Goal: Find specific page/section: Find specific page/section

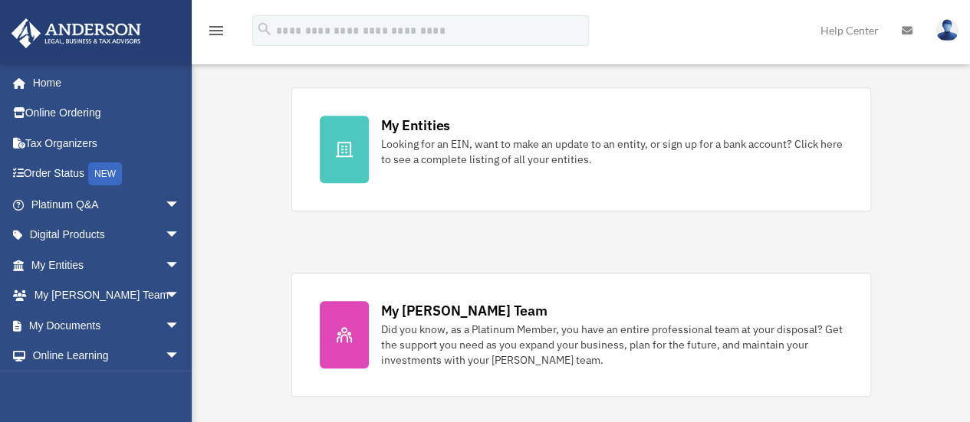
scroll to position [463, 0]
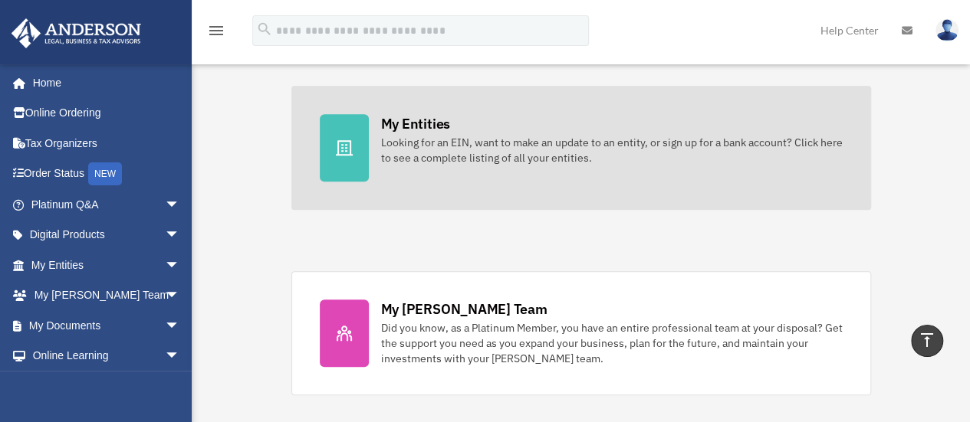
click at [373, 149] on link "My Entities Looking for an EIN, want to make an update to an entity, or sign up…" at bounding box center [580, 148] width 579 height 124
click at [345, 146] on icon at bounding box center [344, 147] width 17 height 15
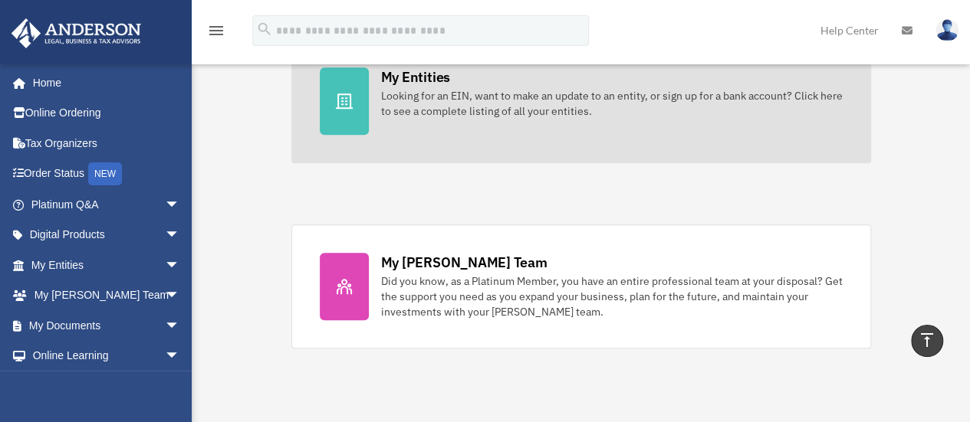
scroll to position [510, 0]
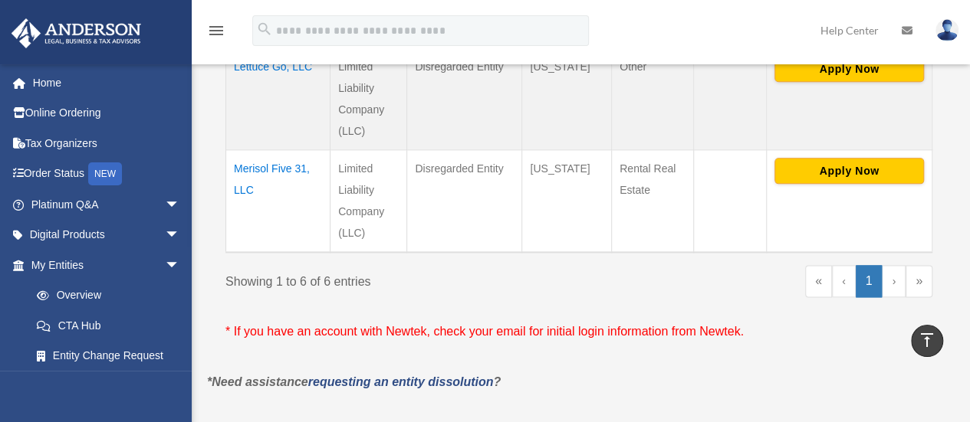
scroll to position [873, 0]
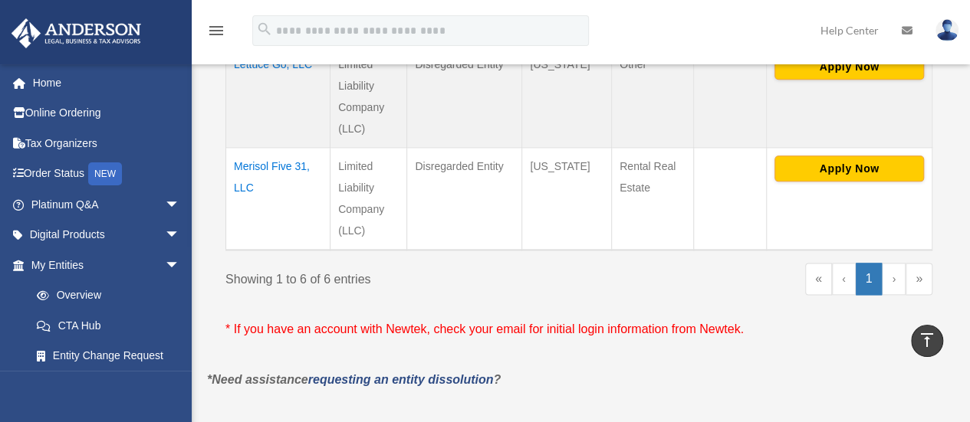
click at [892, 263] on link "›" at bounding box center [893, 279] width 24 height 32
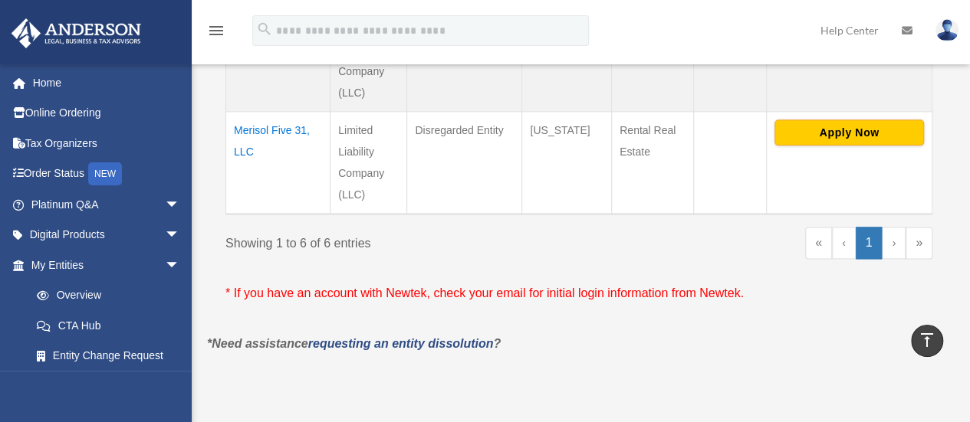
scroll to position [908, 0]
click at [923, 228] on link "»" at bounding box center [918, 244] width 27 height 32
